Goal: Task Accomplishment & Management: Manage account settings

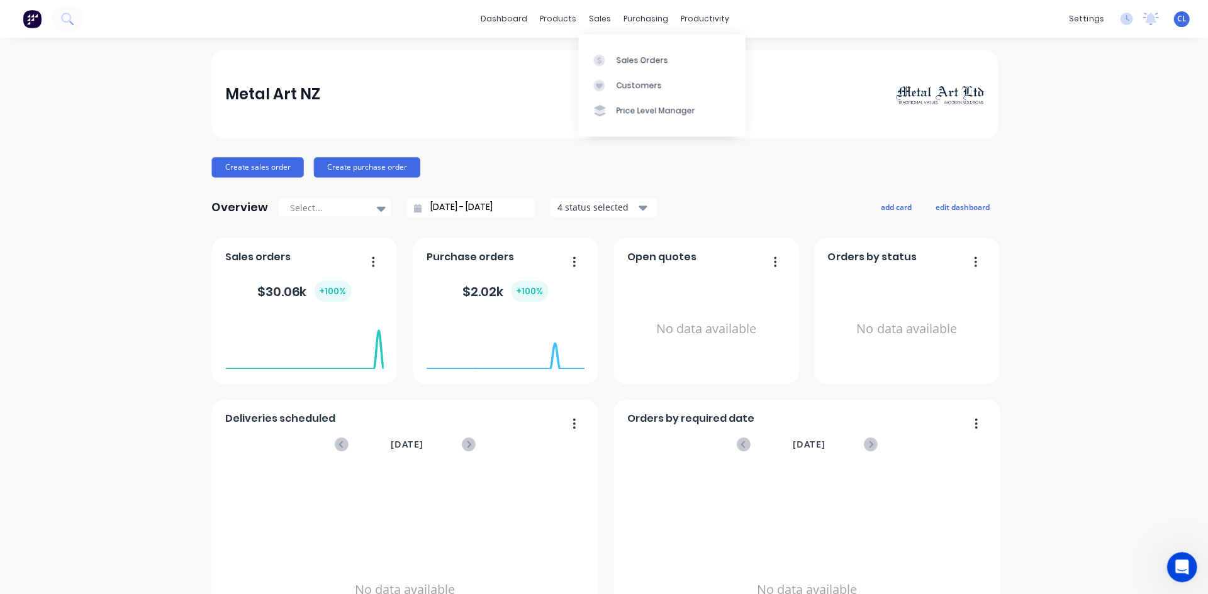
click at [620, 55] on div "Sales Orders" at bounding box center [641, 60] width 52 height 11
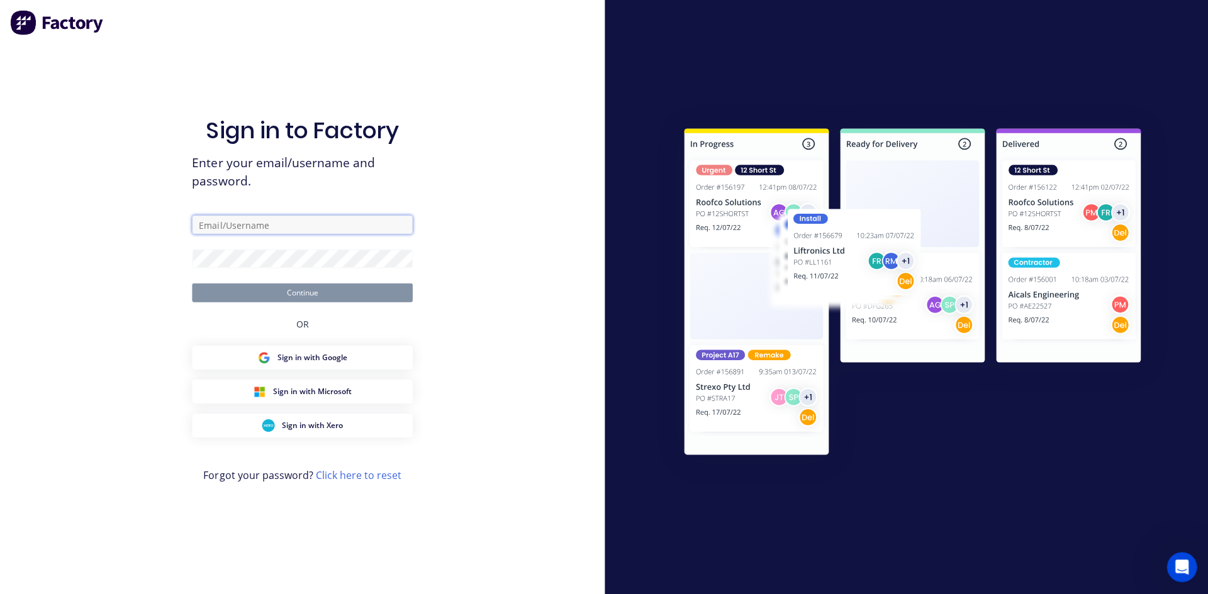
click at [249, 60] on input "text" at bounding box center [302, 224] width 220 height 19
type input "[PERSON_NAME][EMAIL_ADDRESS][DOMAIN_NAME]"
click at [192, 60] on button "Continue" at bounding box center [302, 292] width 220 height 19
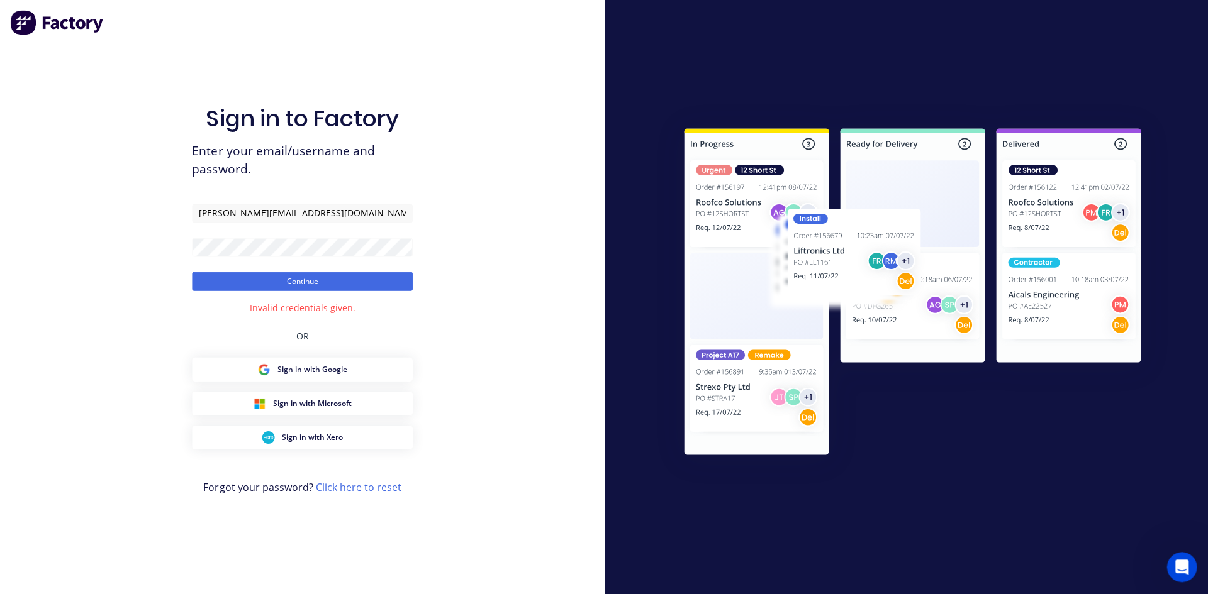
click at [283, 60] on div "Sign in to Factory Enter your email/username and password. [PERSON_NAME][EMAIL_…" at bounding box center [302, 309] width 220 height 549
click at [174, 60] on div "Sign in to Factory Enter your email/username and password. [PERSON_NAME][EMAIL_…" at bounding box center [302, 297] width 604 height 594
click at [244, 60] on button "Continue" at bounding box center [302, 281] width 220 height 19
click at [309, 60] on button "Continue" at bounding box center [302, 281] width 220 height 19
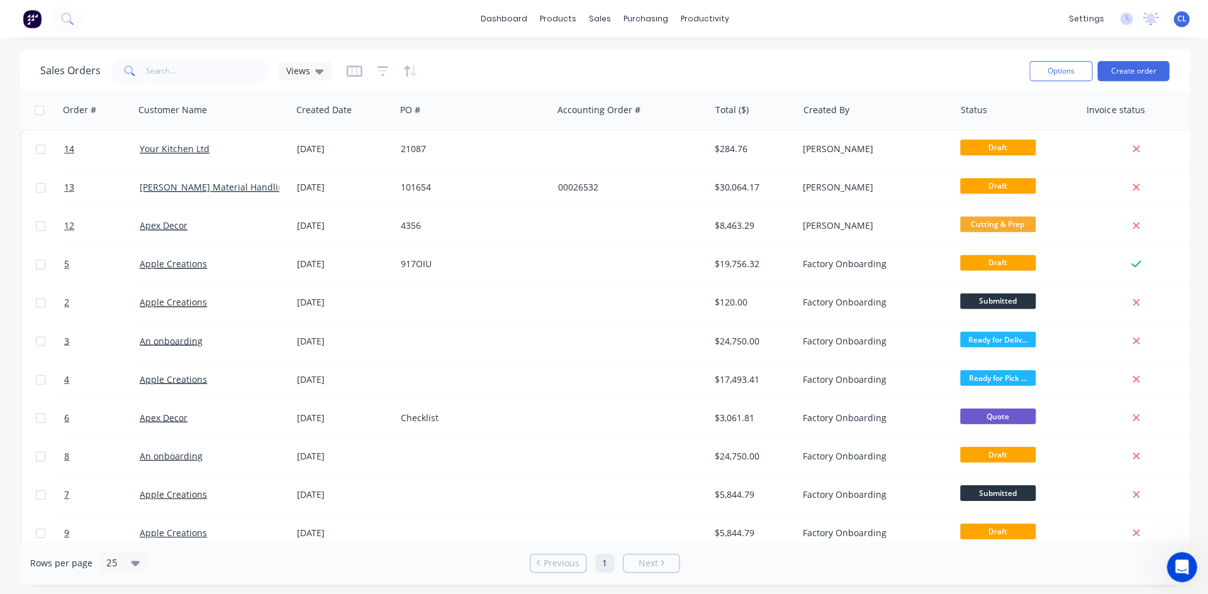
click at [225, 60] on link "[PERSON_NAME] Material Handling Ltd" at bounding box center [222, 187] width 165 height 12
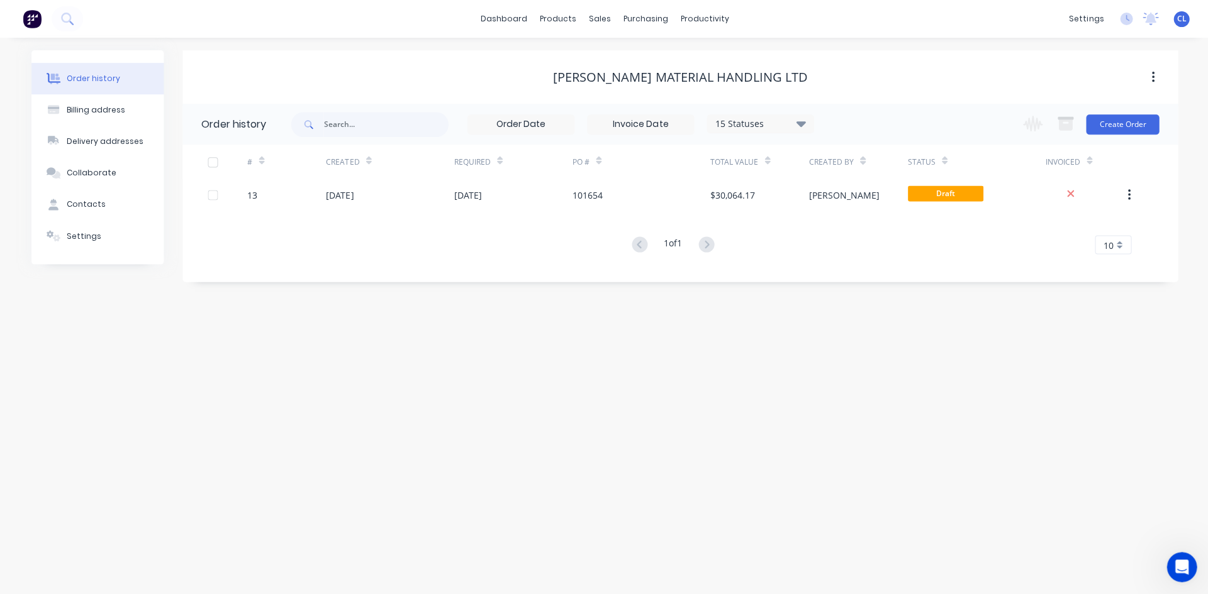
click at [637, 60] on button "Create Order" at bounding box center [1120, 124] width 73 height 20
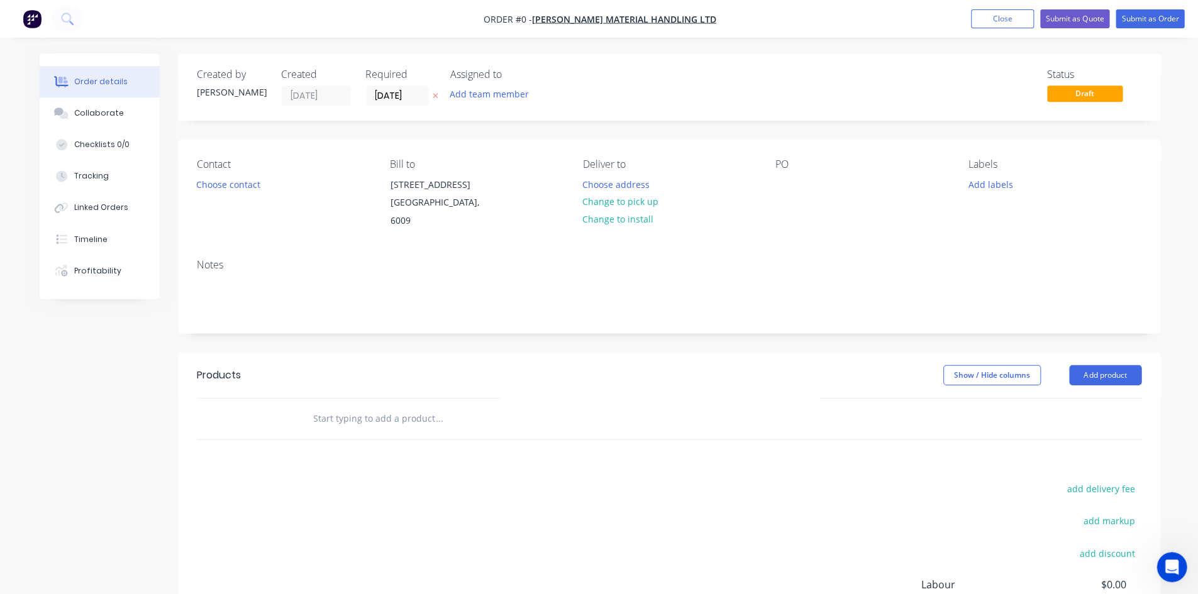
click at [637, 18] on button "Close" at bounding box center [1001, 18] width 63 height 19
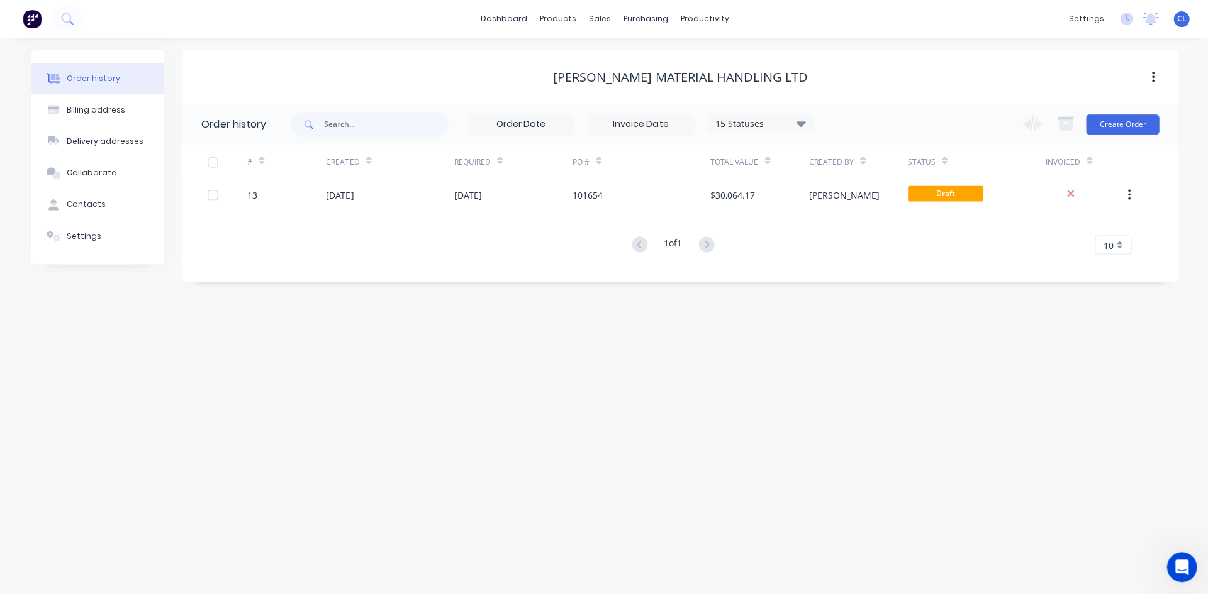
click at [212, 60] on div at bounding box center [212, 194] width 25 height 25
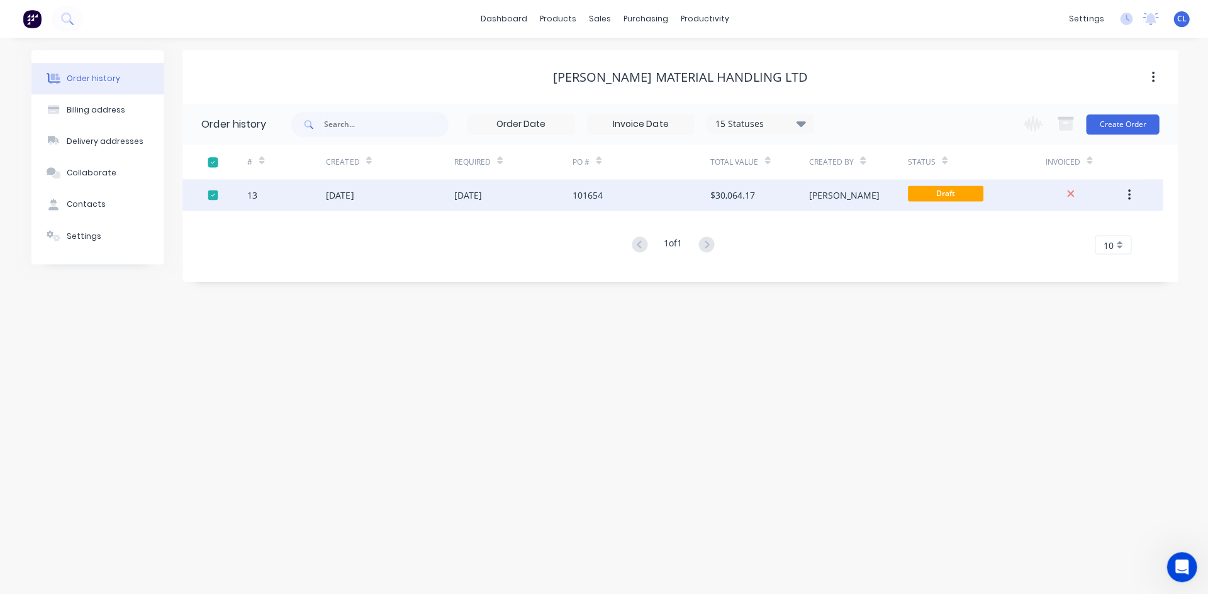
click at [637, 60] on div "15 Statuses Invoice Status Invoiced Not Invoiced Partial Order Status All Archi…" at bounding box center [734, 124] width 886 height 41
click at [604, 60] on div "Order history Billing address Delivery addresses Collaborate Contacts Settings …" at bounding box center [604, 316] width 1208 height 557
click at [606, 60] on div "101654" at bounding box center [641, 194] width 138 height 31
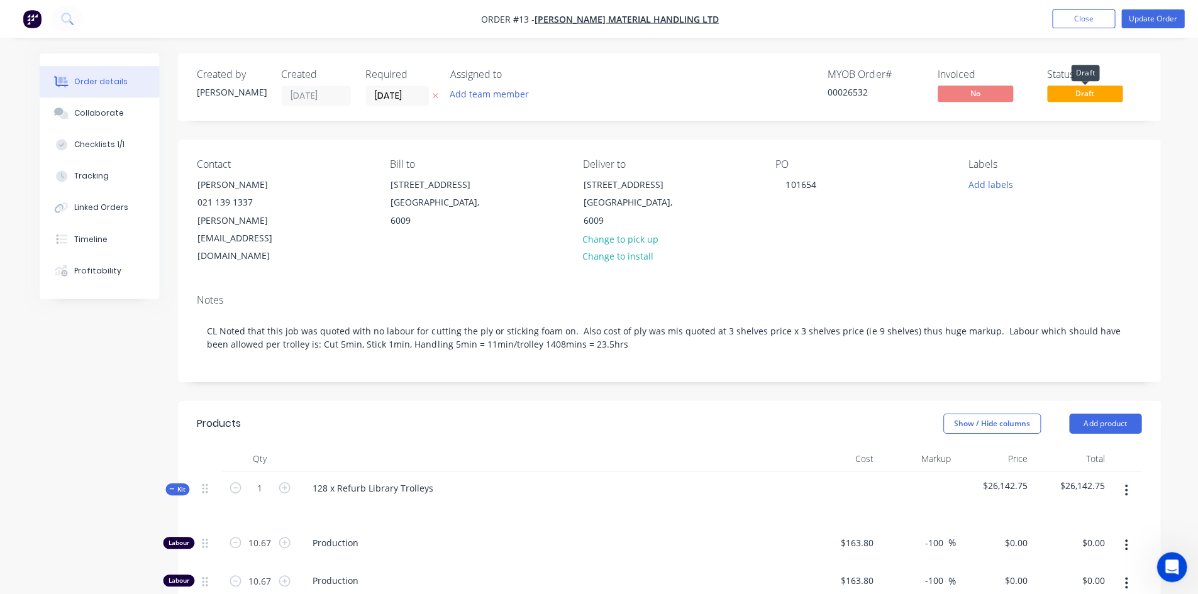
click at [637, 60] on span "Draft" at bounding box center [1083, 94] width 75 height 16
click at [637, 19] on button "Update Order" at bounding box center [1151, 18] width 63 height 19
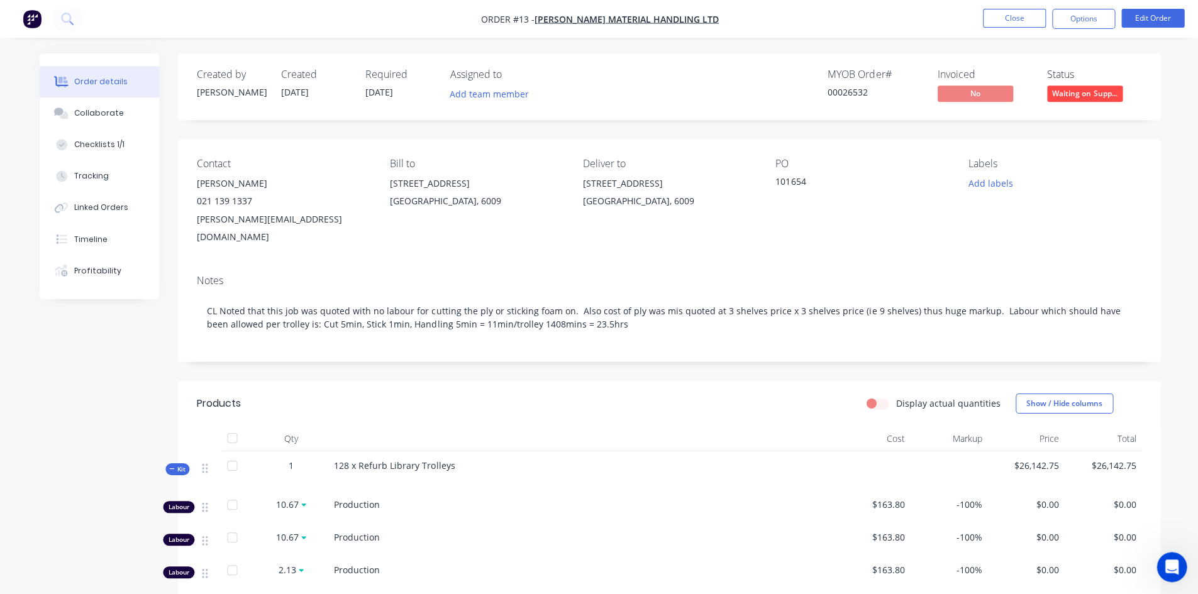
click at [612, 60] on div at bounding box center [580, 438] width 503 height 25
click at [637, 60] on span "Waiting on Supp..." at bounding box center [1083, 94] width 75 height 16
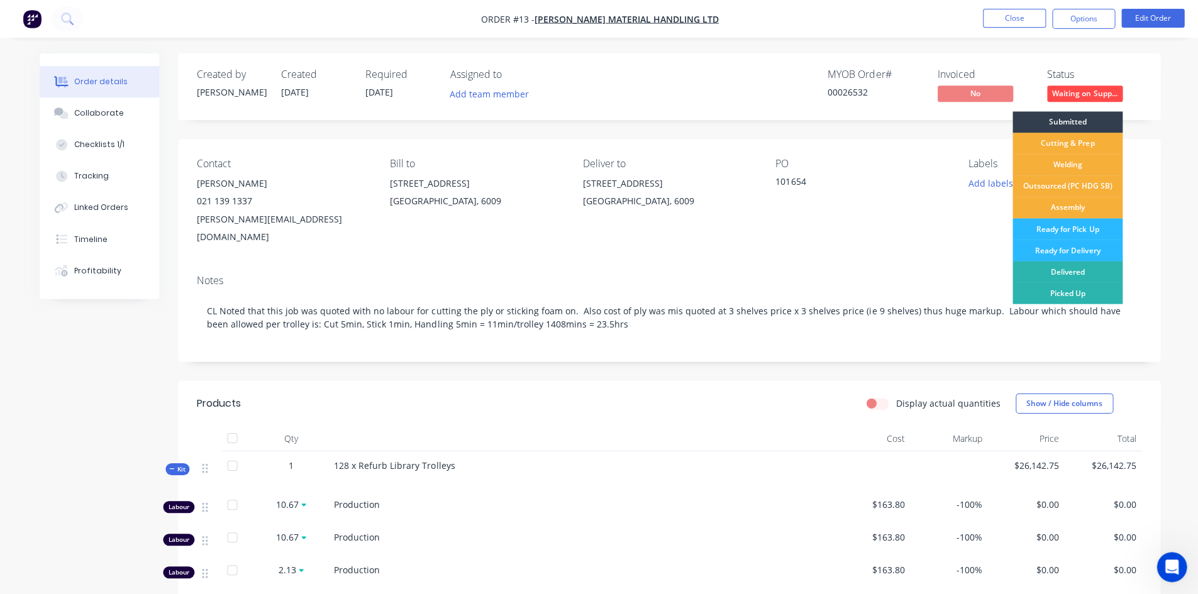
click at [637, 60] on div "Cutting & Prep" at bounding box center [1066, 143] width 110 height 21
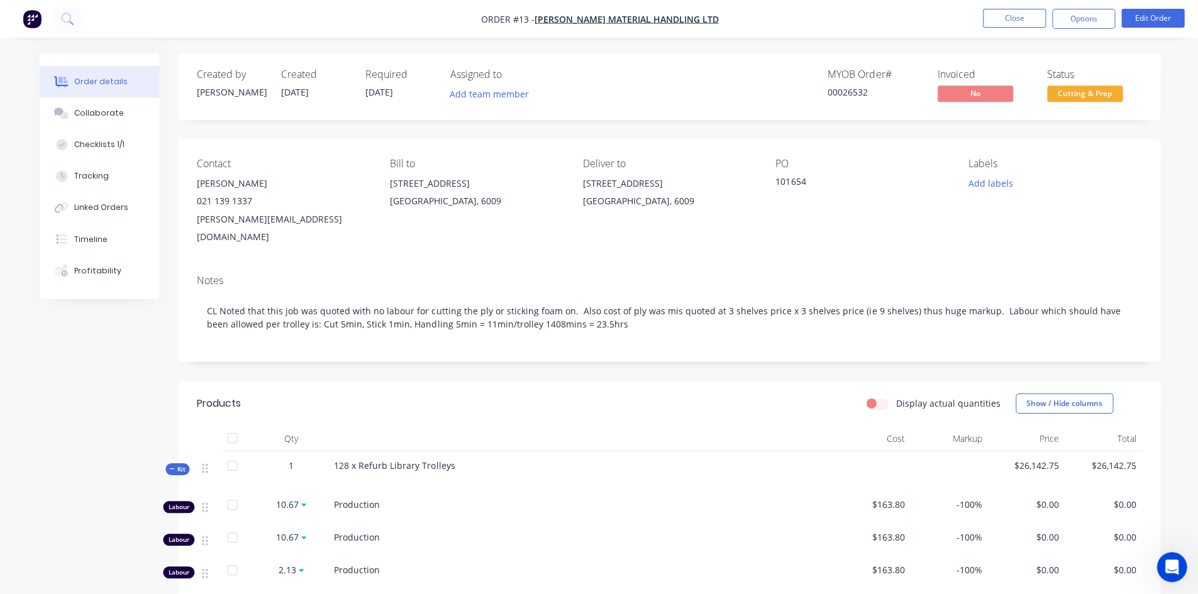
click at [637, 58] on div "Created by [PERSON_NAME] Created [DATE] Required [DATE] Assigned to Add team me…" at bounding box center [668, 86] width 981 height 67
click at [637, 21] on button "Edit Order" at bounding box center [1151, 18] width 63 height 19
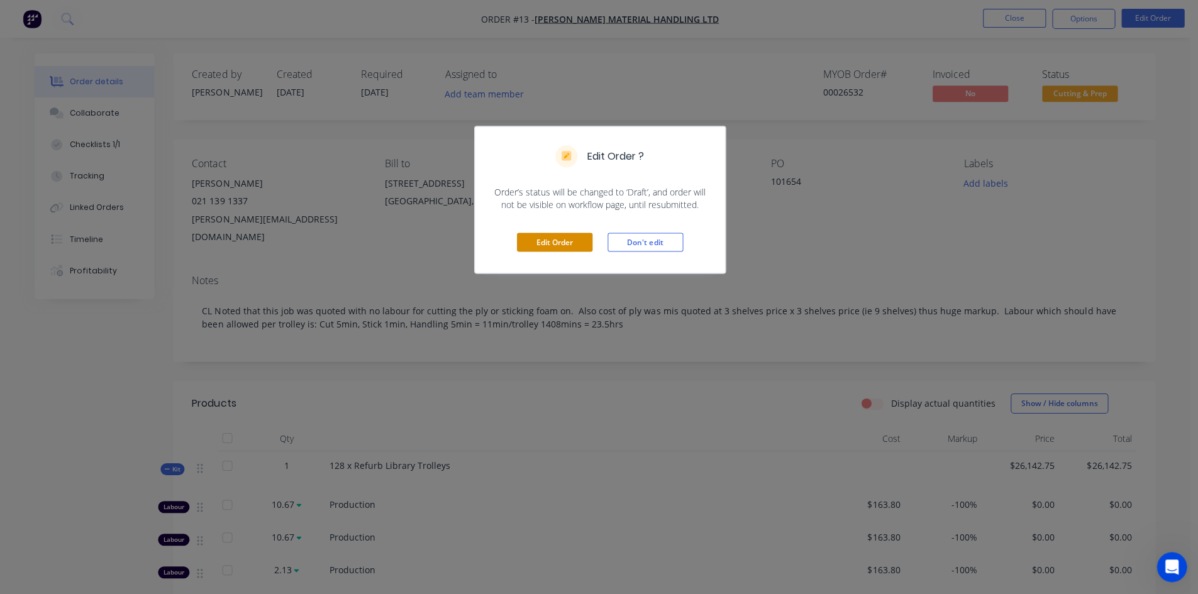
click at [566, 60] on button "Edit Order" at bounding box center [553, 242] width 75 height 19
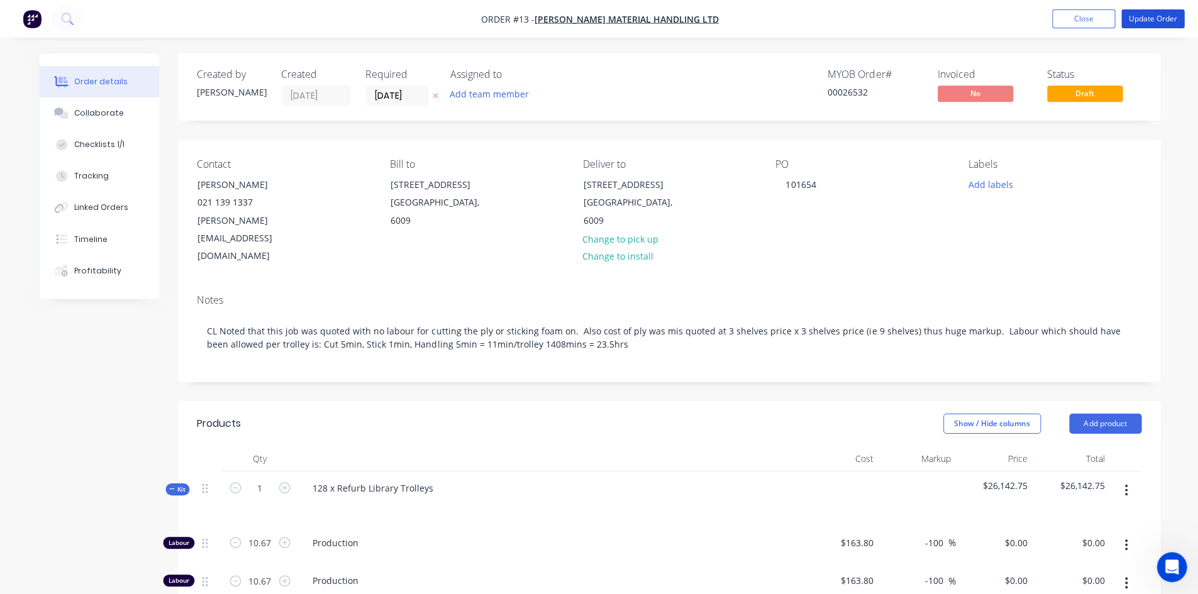
click at [637, 18] on button "Update Order" at bounding box center [1151, 18] width 63 height 19
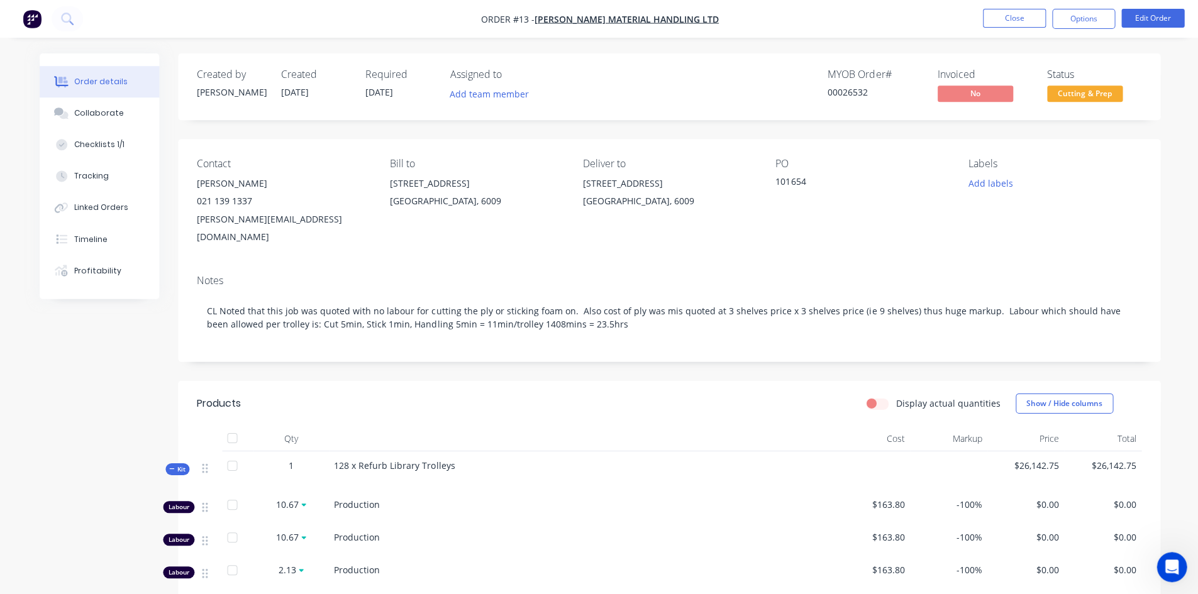
click at [637, 60] on div "Labels Add labels" at bounding box center [1053, 201] width 172 height 87
click at [637, 60] on div "Order details Collaborate Checklists 1/1 Tracking Linked Orders Timeline Profit…" at bounding box center [599, 515] width 1145 height 924
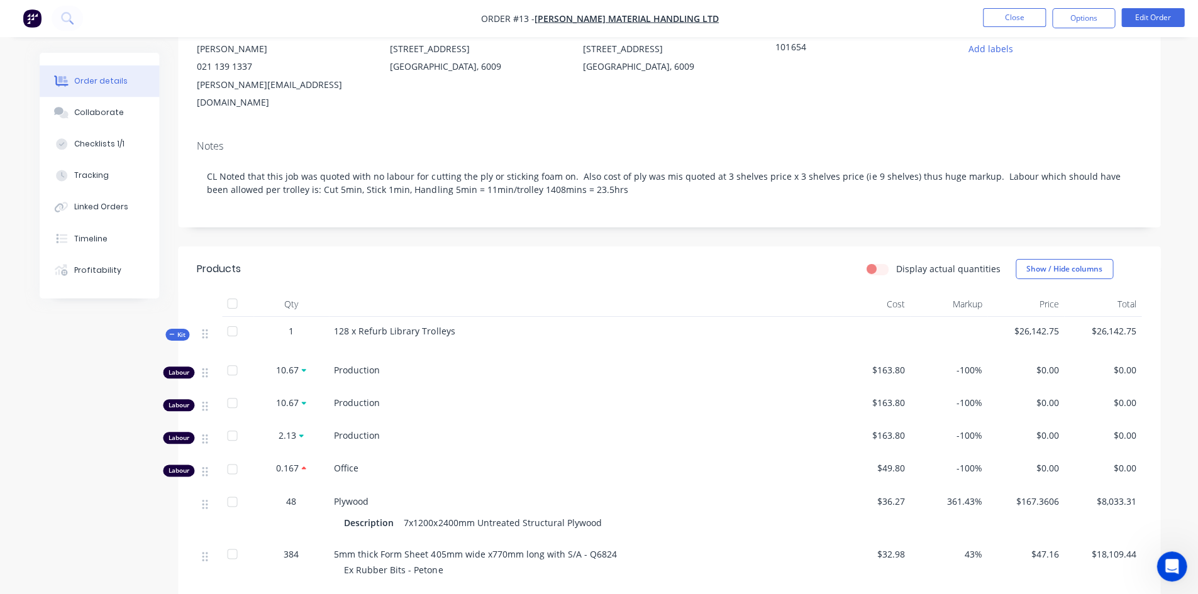
scroll to position [188, 0]
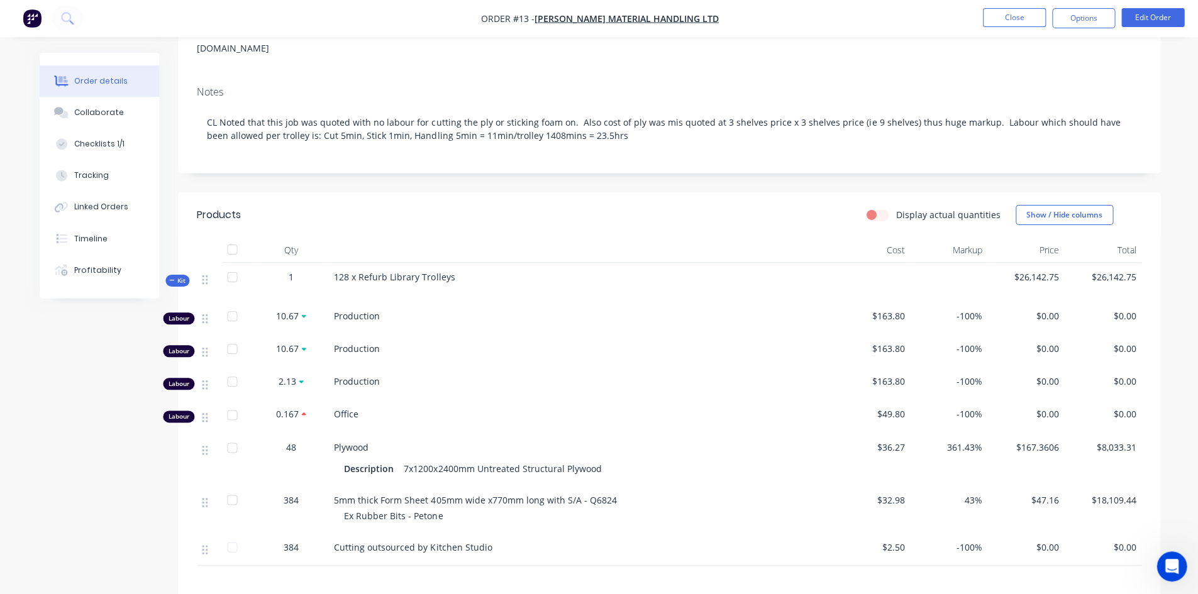
click at [611, 60] on div "Display actual quantities Show / Hide columns" at bounding box center [768, 215] width 743 height 20
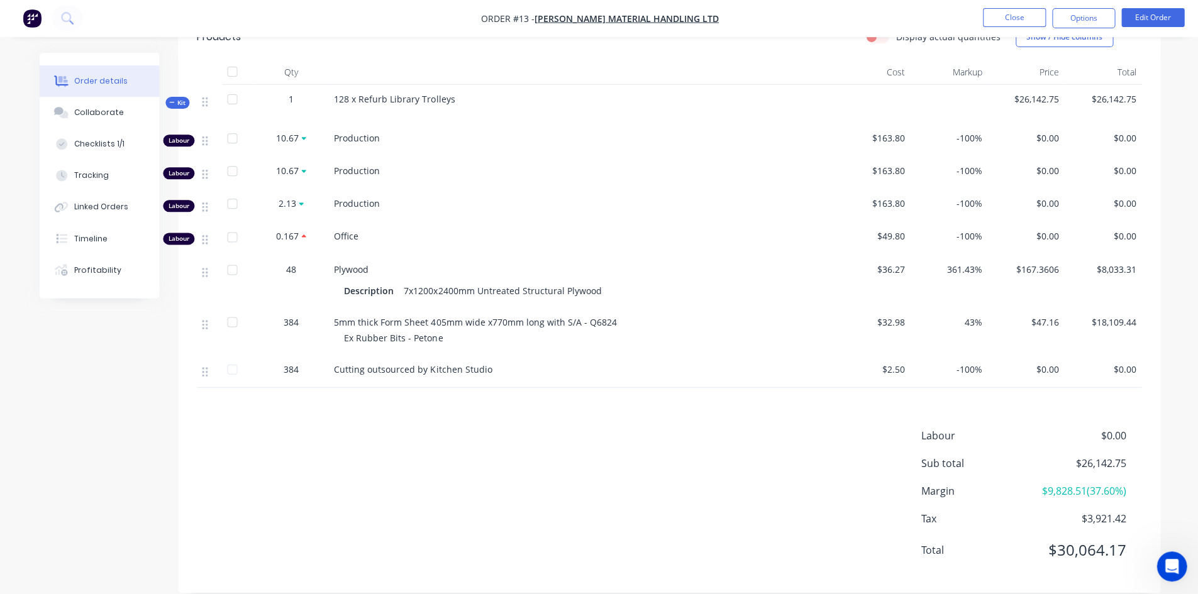
scroll to position [0, 0]
